Goal: Information Seeking & Learning: Check status

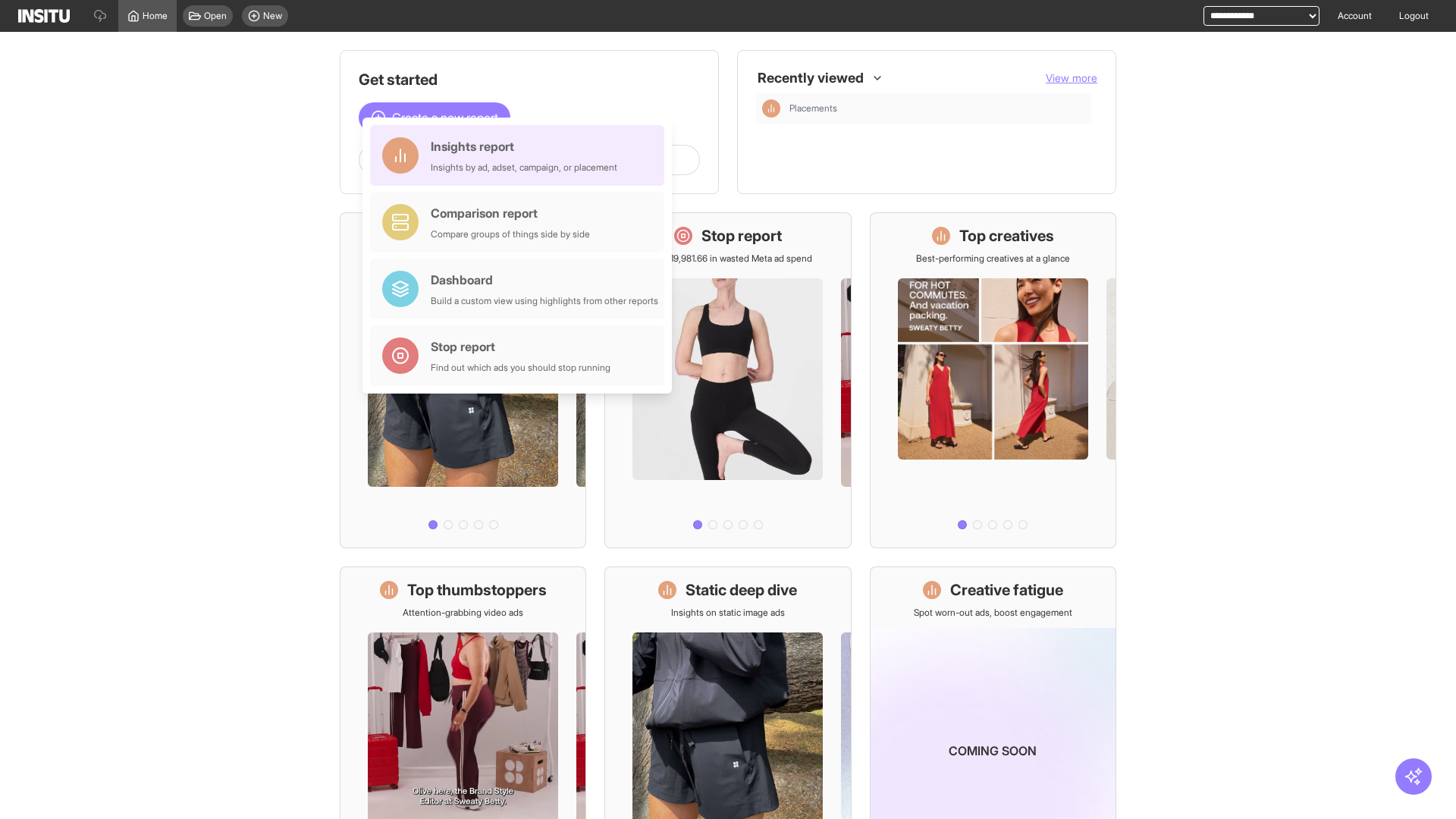
click at [521, 156] on div "Insights report Insights by ad, adset, campaign, or placement" at bounding box center [524, 155] width 186 height 37
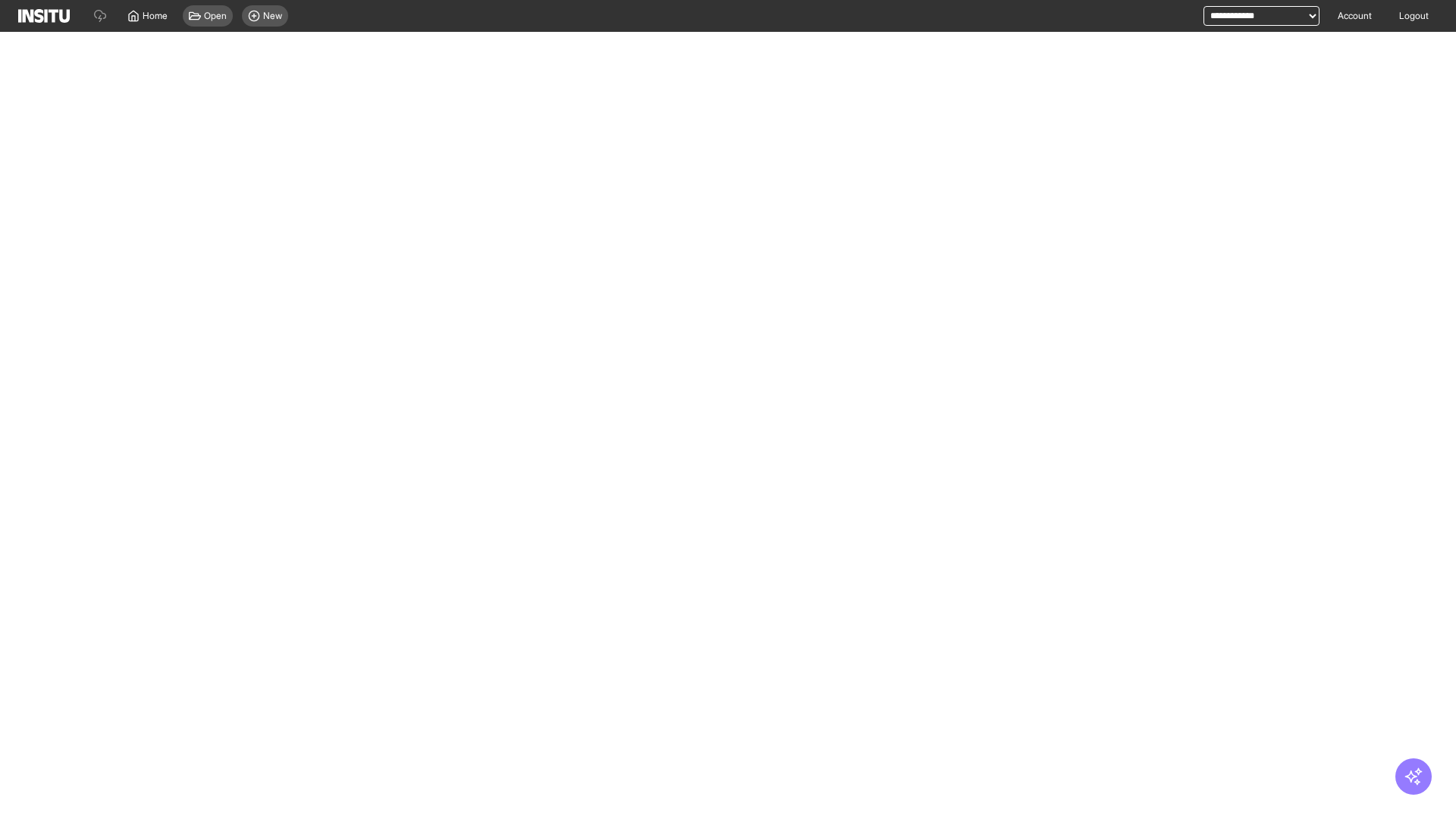
select select "**"
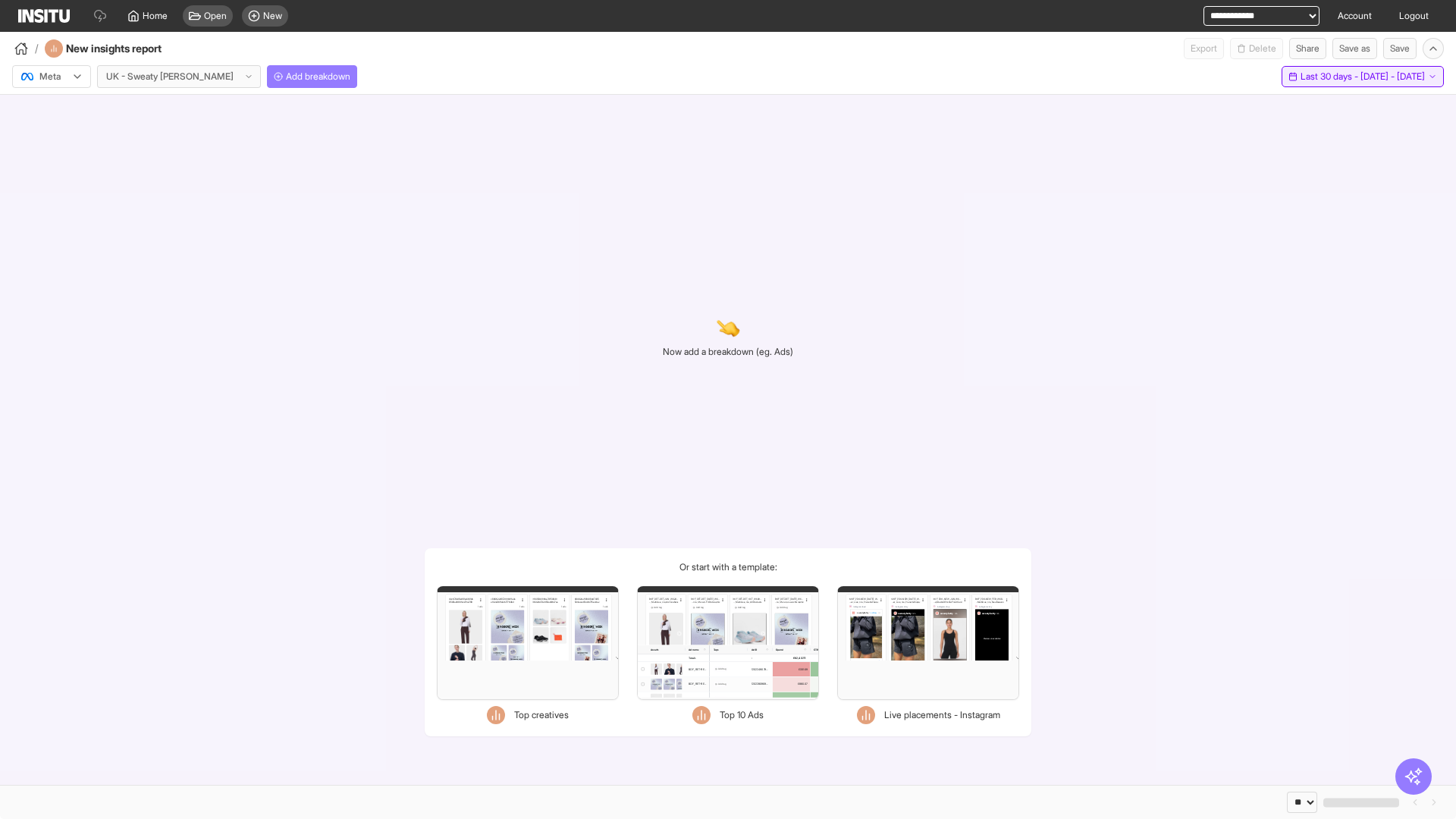
click at [1329, 77] on span "Last 30 days - [DATE] - [DATE]" at bounding box center [1363, 77] width 124 height 12
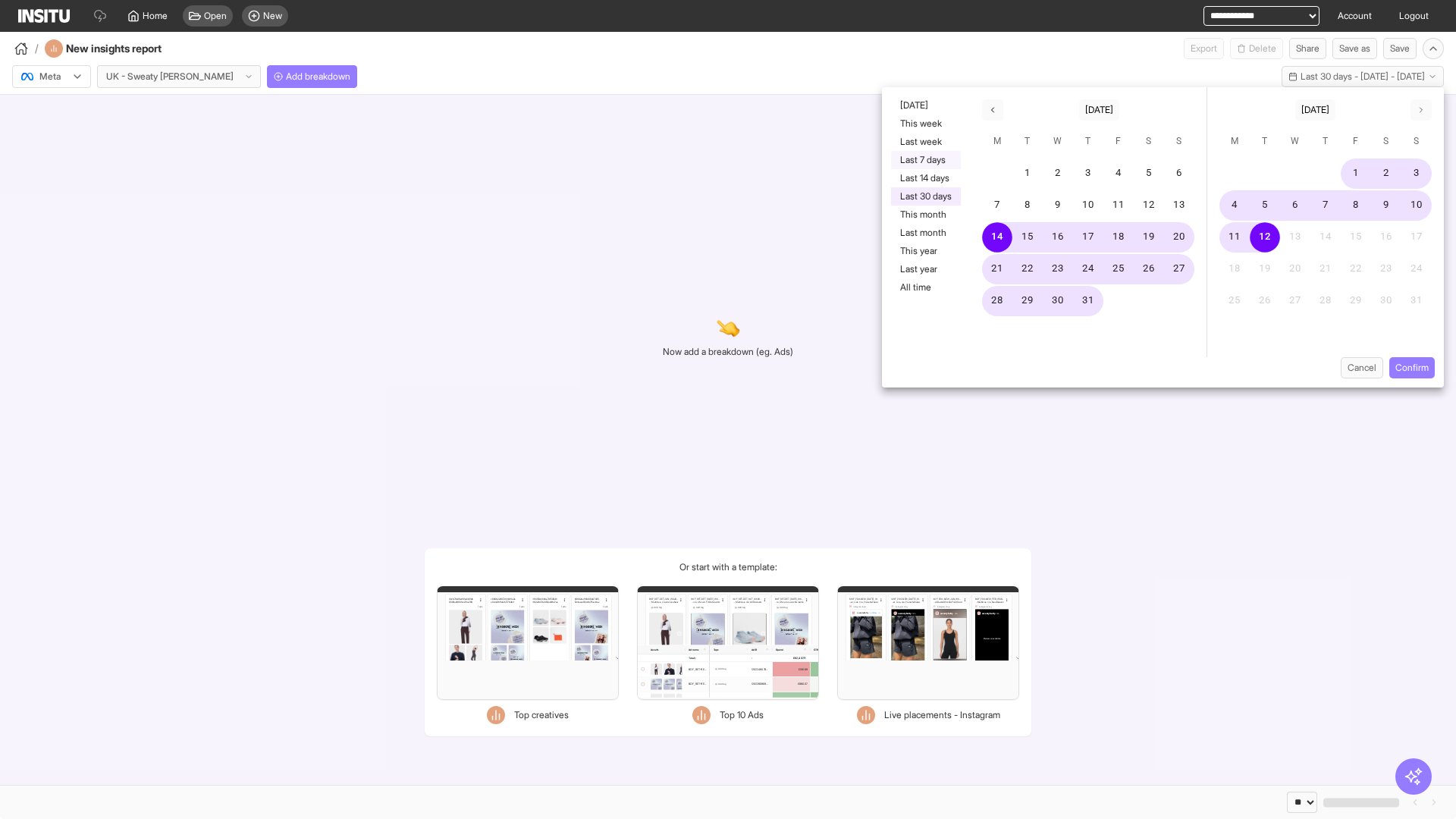
click at [924, 160] on button "Last 7 days" at bounding box center [926, 160] width 70 height 18
